Goal: Find specific page/section: Find specific page/section

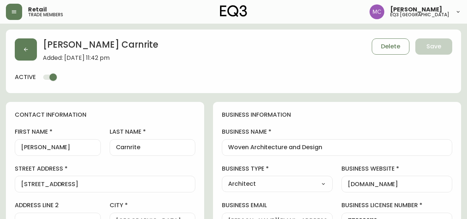
select select "BC"
select select "CA"
select select "CA_EN"
select select "Other"
select select "Architect"
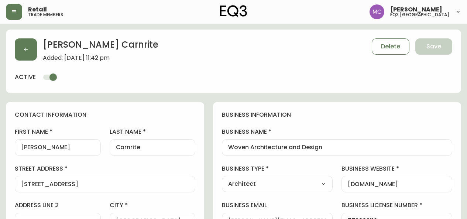
select select "cjw10z96p001r6gs00juufhhe"
select select "false"
drag, startPoint x: 154, startPoint y: 61, endPoint x: 66, endPoint y: 60, distance: 87.9
click at [66, 60] on div "[PERSON_NAME] Added: [DATE] 11:42 pm Delete Save" at bounding box center [234, 49] width 438 height 23
copy span "[DATE] 11:42 pm"
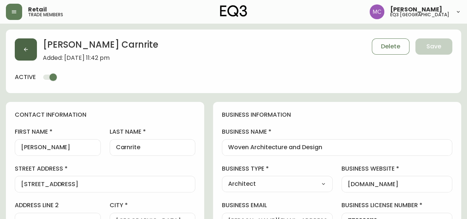
click at [21, 47] on button "button" at bounding box center [26, 49] width 22 height 22
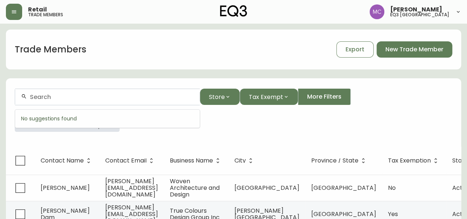
click at [34, 93] on input "text" at bounding box center [112, 96] width 164 height 7
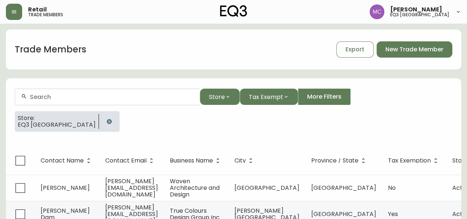
click at [37, 99] on input "text" at bounding box center [112, 96] width 164 height 7
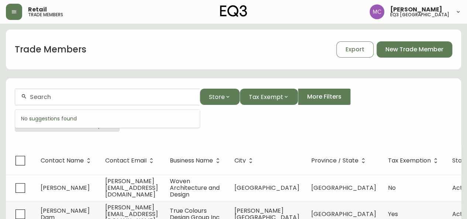
paste input "[EMAIL_ADDRESS][DOMAIN_NAME]"
type input "[EMAIL_ADDRESS][DOMAIN_NAME]"
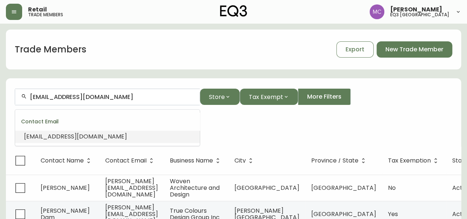
click at [44, 132] on span "[EMAIL_ADDRESS][DOMAIN_NAME]" at bounding box center [75, 136] width 103 height 8
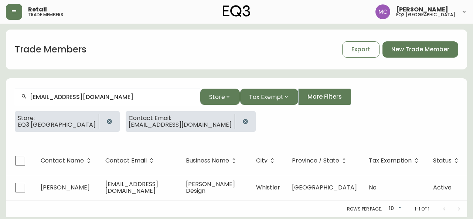
click at [93, 202] on div "Rows per page: 10 10 1-1 of 1" at bounding box center [236, 209] width 461 height 16
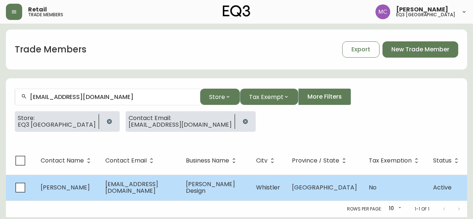
click at [92, 191] on td "[PERSON_NAME]" at bounding box center [67, 188] width 65 height 26
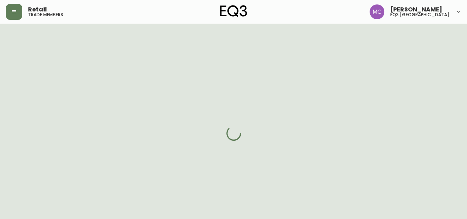
select select "BC"
select select "CA"
select select "CA_EN"
select select "Social Media"
select select "Interior Designer"
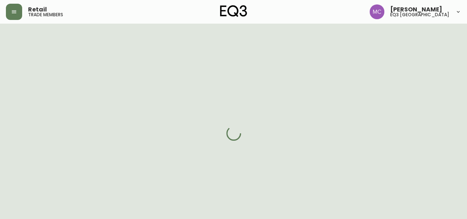
select select "false"
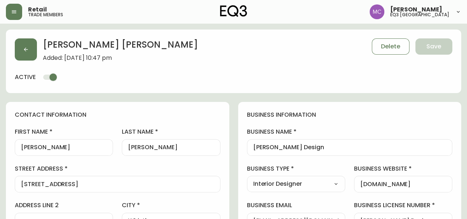
type input "EQ3 [GEOGRAPHIC_DATA]"
select select "cjw10z96p001r6gs00juufhhe"
